Goal: Check status: Check status

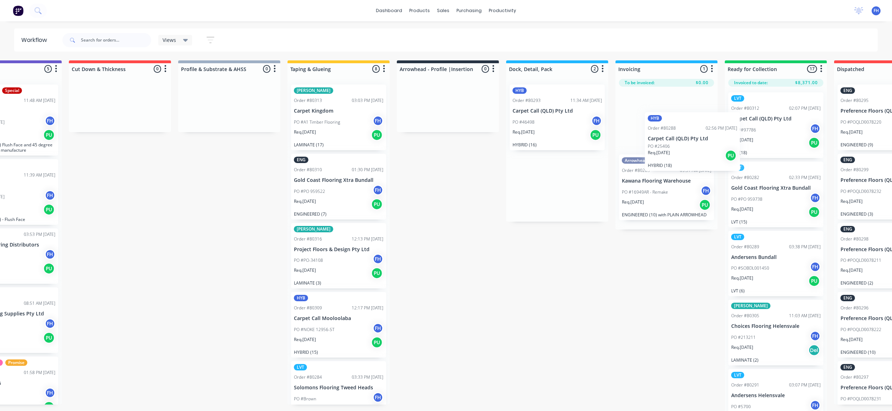
scroll to position [0, 167]
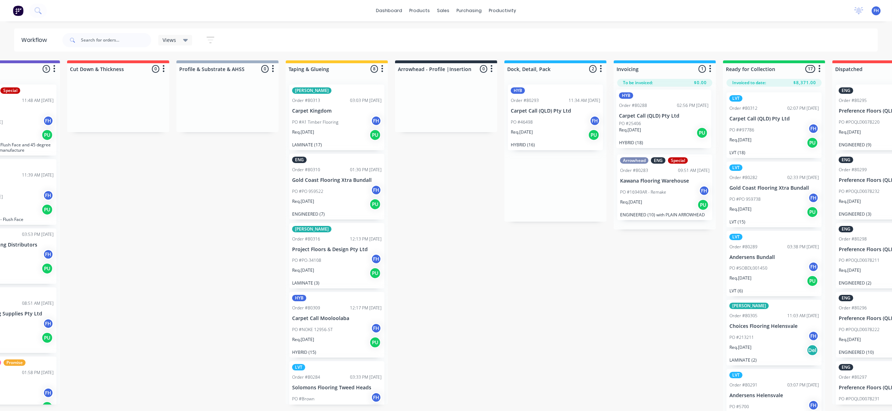
drag, startPoint x: 723, startPoint y: 111, endPoint x: 665, endPoint y: 122, distance: 59.6
click at [665, 122] on div "Submitted 9 Summaries Total order value Invoiced to date To be invoiced ENG Ord…" at bounding box center [471, 236] width 1287 height 352
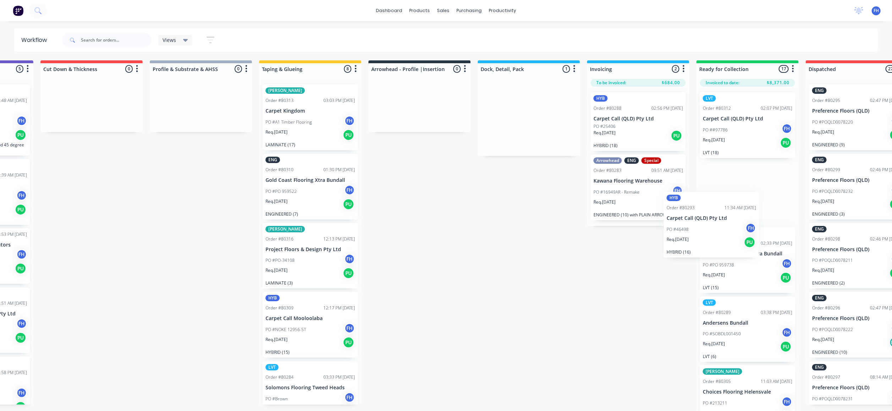
scroll to position [0, 196]
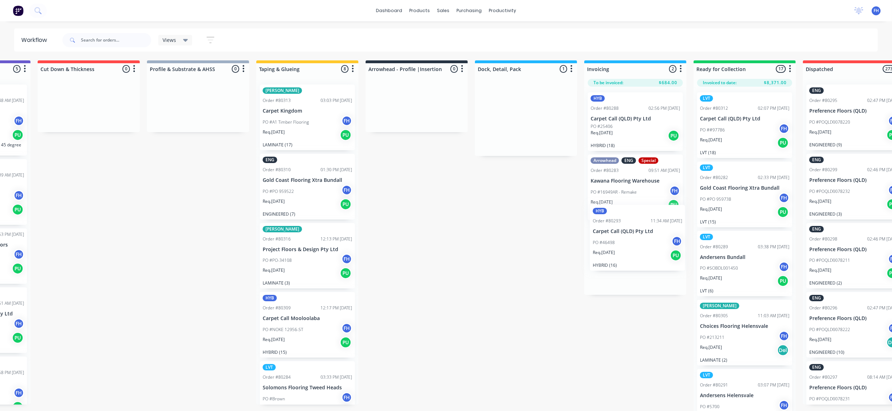
drag, startPoint x: 532, startPoint y: 119, endPoint x: 615, endPoint y: 242, distance: 148.5
click at [615, 242] on div "Submitted 9 Summaries Total order value Invoiced to date To be invoiced ENG Ord…" at bounding box center [441, 236] width 1287 height 352
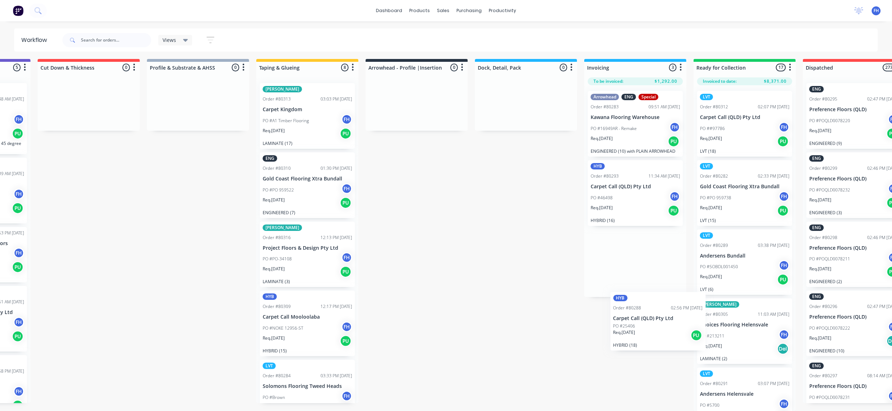
scroll to position [11, 196]
drag, startPoint x: 620, startPoint y: 123, endPoint x: 626, endPoint y: 248, distance: 125.8
click at [631, 256] on div "HYB Order #80288 02:56 PM 11/08/25 Carpet Call (QLD) Pty Ltd PO #25406 Req. 19/…" at bounding box center [635, 191] width 102 height 212
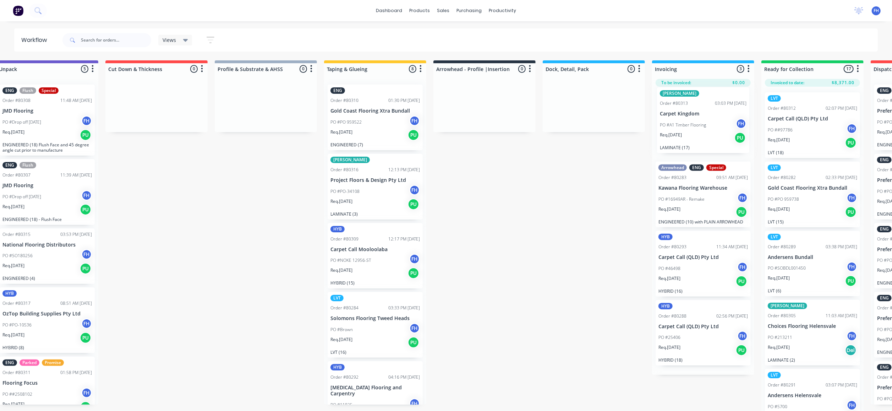
scroll to position [0, 130]
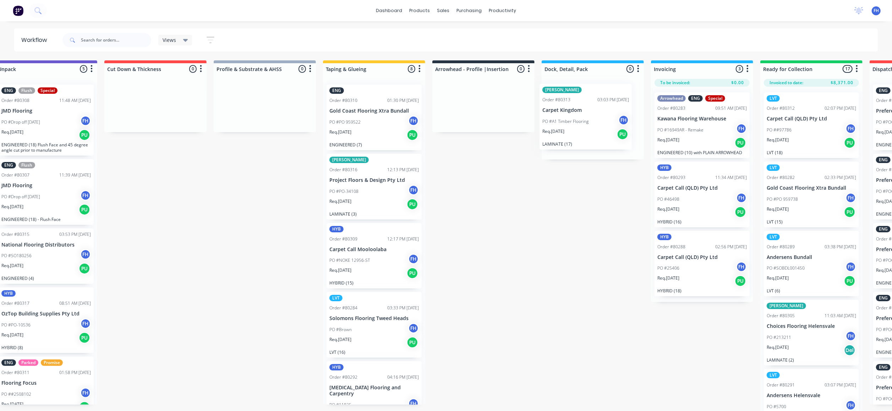
drag, startPoint x: 481, startPoint y: 121, endPoint x: 568, endPoint y: 121, distance: 87.0
click at [568, 121] on div "Submitted 13 Summaries Total order value Invoiced to date To be invoiced ENG Or…" at bounding box center [508, 236] width 1287 height 352
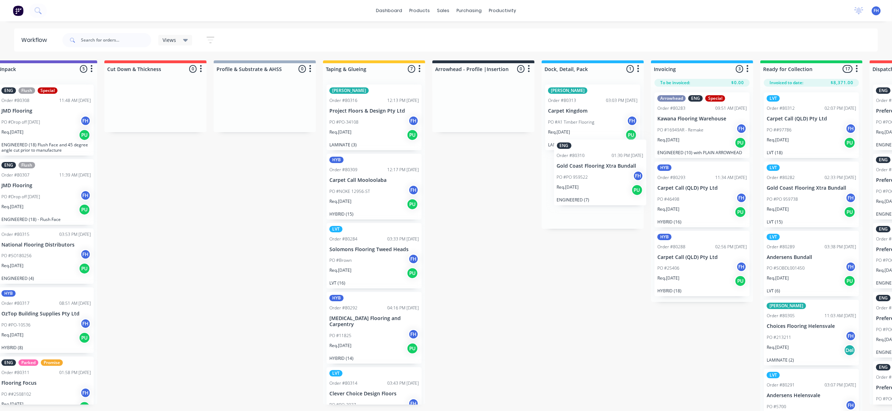
drag, startPoint x: 344, startPoint y: 131, endPoint x: 573, endPoint y: 186, distance: 235.9
click at [573, 186] on div "Submitted 13 Summaries Total order value Invoiced to date To be invoiced ENG Or…" at bounding box center [508, 236] width 1287 height 352
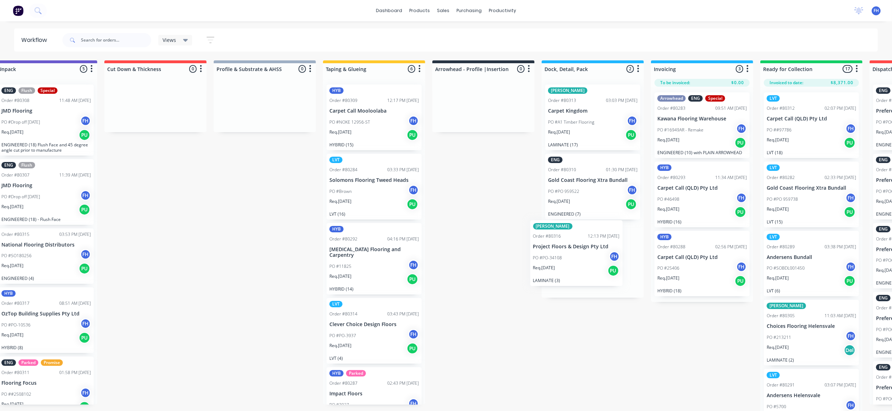
drag, startPoint x: 363, startPoint y: 110, endPoint x: 573, endPoint y: 247, distance: 251.0
click at [573, 247] on div "Submitted 13 Summaries Total order value Invoiced to date To be invoiced ENG Or…" at bounding box center [508, 236] width 1287 height 352
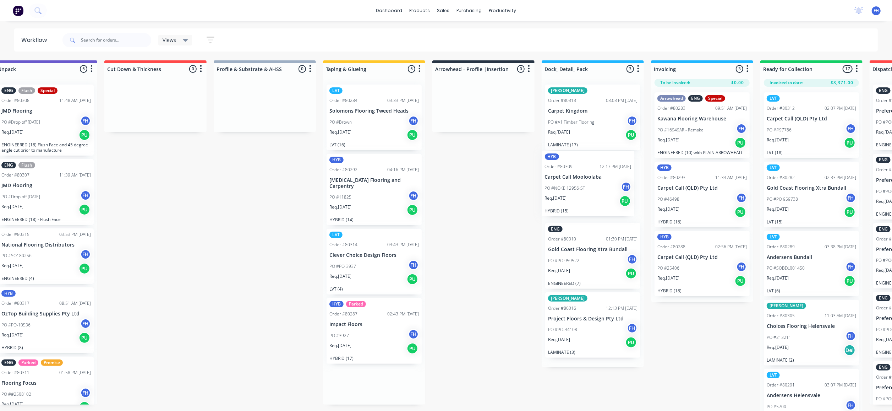
drag, startPoint x: 367, startPoint y: 122, endPoint x: 603, endPoint y: 192, distance: 246.9
click at [603, 192] on div "Submitted 13 Summaries Total order value Invoiced to date To be invoiced ENG Or…" at bounding box center [508, 236] width 1287 height 352
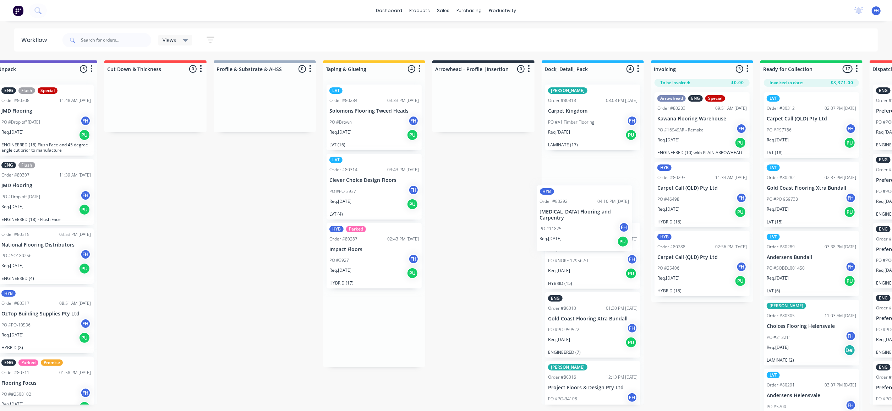
drag, startPoint x: 369, startPoint y: 180, endPoint x: 583, endPoint y: 212, distance: 215.6
click at [583, 212] on div "Submitted 13 Summaries Total order value Invoiced to date To be invoiced ENG Or…" at bounding box center [508, 236] width 1287 height 352
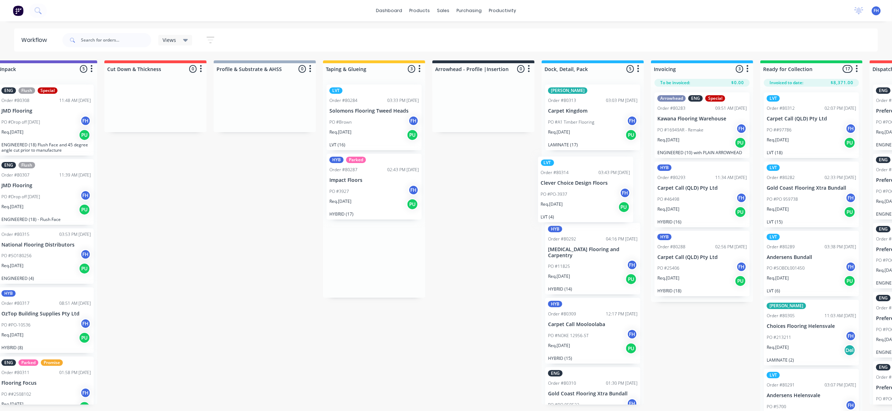
drag, startPoint x: 373, startPoint y: 193, endPoint x: 587, endPoint y: 196, distance: 214.4
click at [587, 196] on div "Submitted 13 Summaries Total order value Invoiced to date To be invoiced ENG Or…" at bounding box center [508, 236] width 1287 height 352
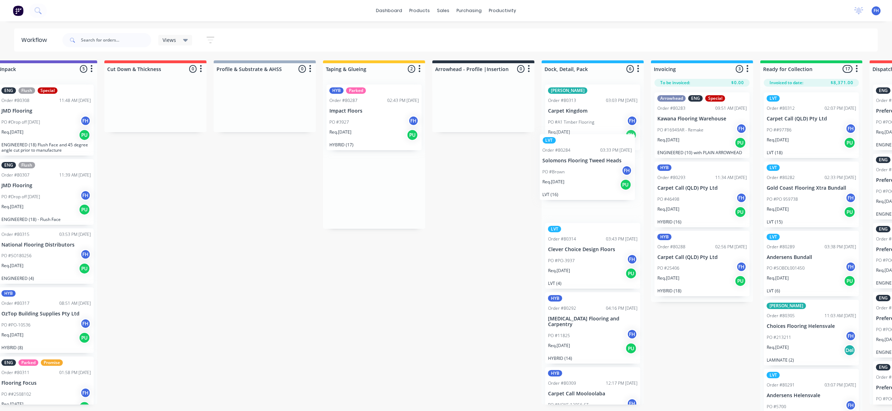
drag, startPoint x: 340, startPoint y: 119, endPoint x: 559, endPoint y: 170, distance: 224.7
click at [559, 170] on div "Submitted 13 Summaries Total order value Invoiced to date To be invoiced ENG Or…" at bounding box center [508, 236] width 1287 height 352
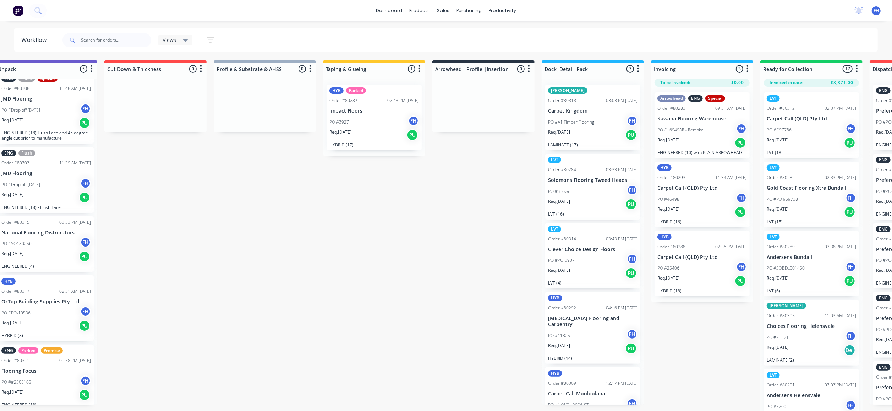
scroll to position [0, 0]
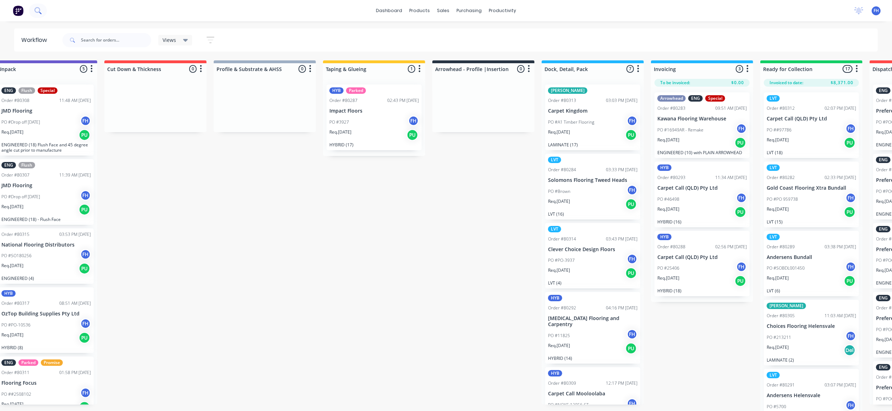
click at [37, 6] on button at bounding box center [38, 11] width 18 height 14
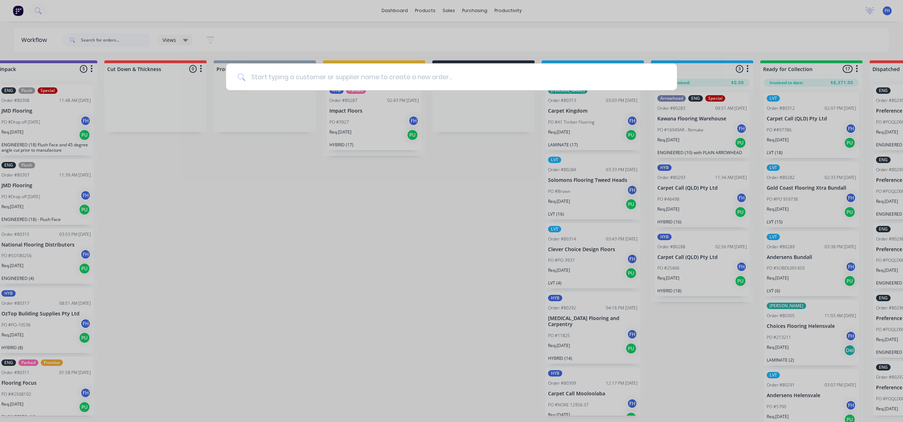
click at [286, 50] on div at bounding box center [451, 211] width 903 height 422
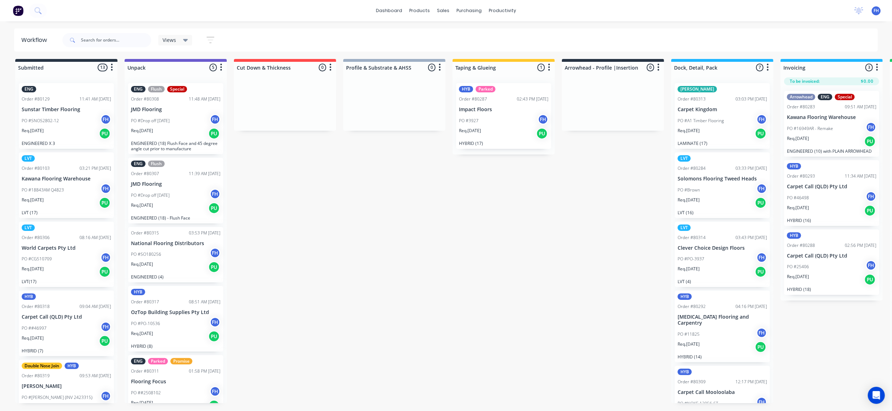
scroll to position [12, 0]
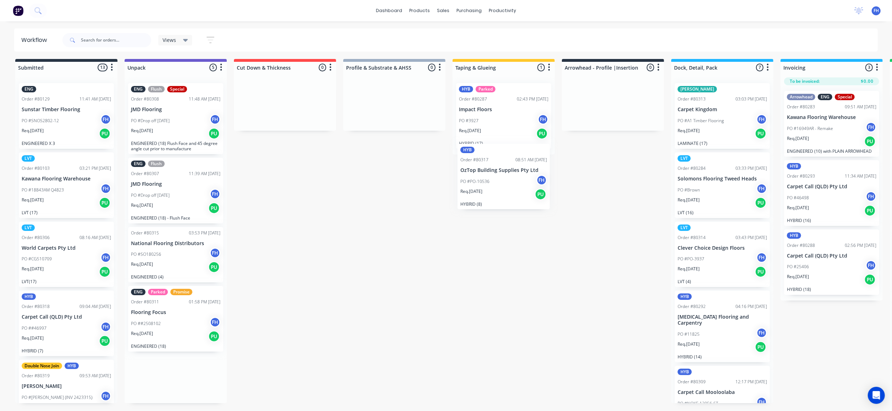
drag, startPoint x: 155, startPoint y: 305, endPoint x: 487, endPoint y: 172, distance: 357.1
click at [487, 172] on div "Submitted 13 Summaries Total order value Invoiced to date To be invoiced ENG Or…" at bounding box center [638, 235] width 1287 height 352
